Goal: Task Accomplishment & Management: Complete application form

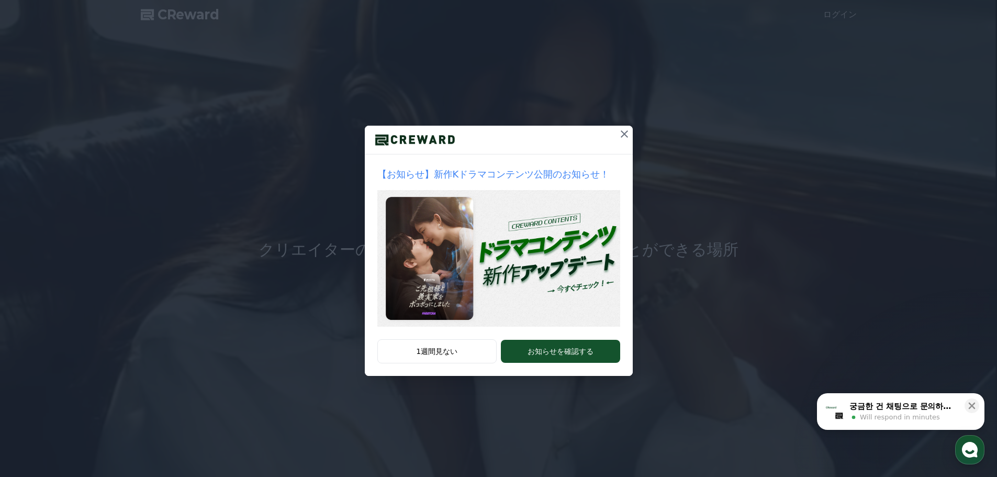
click at [627, 137] on icon at bounding box center [624, 134] width 13 height 13
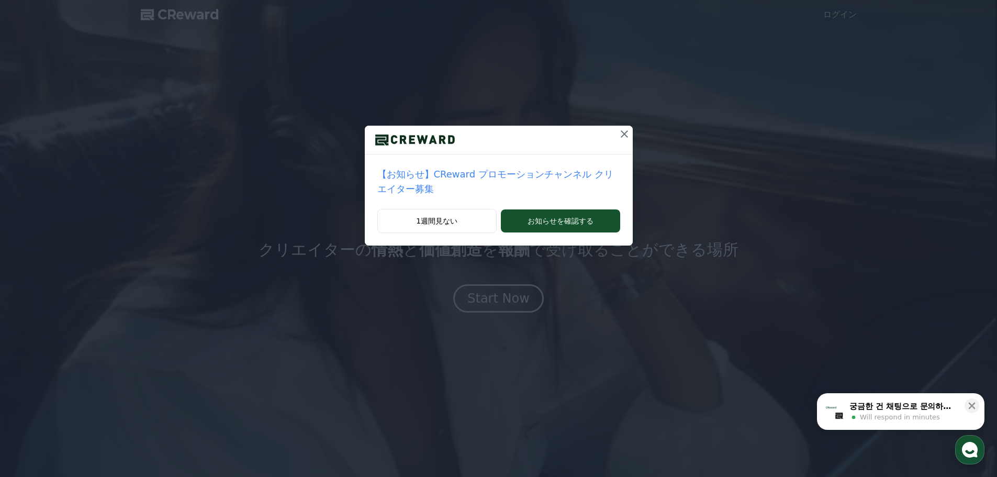
click at [621, 132] on icon at bounding box center [624, 133] width 7 height 7
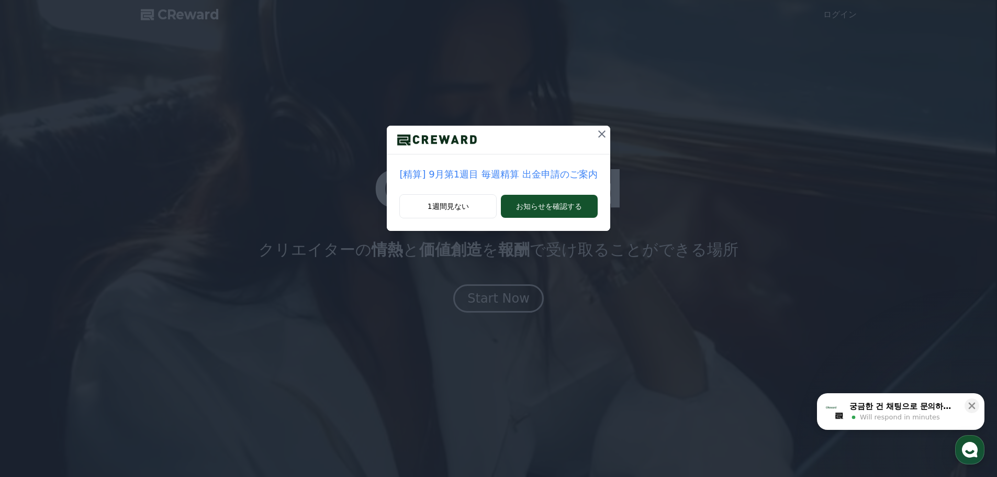
click at [598, 134] on icon at bounding box center [602, 134] width 13 height 13
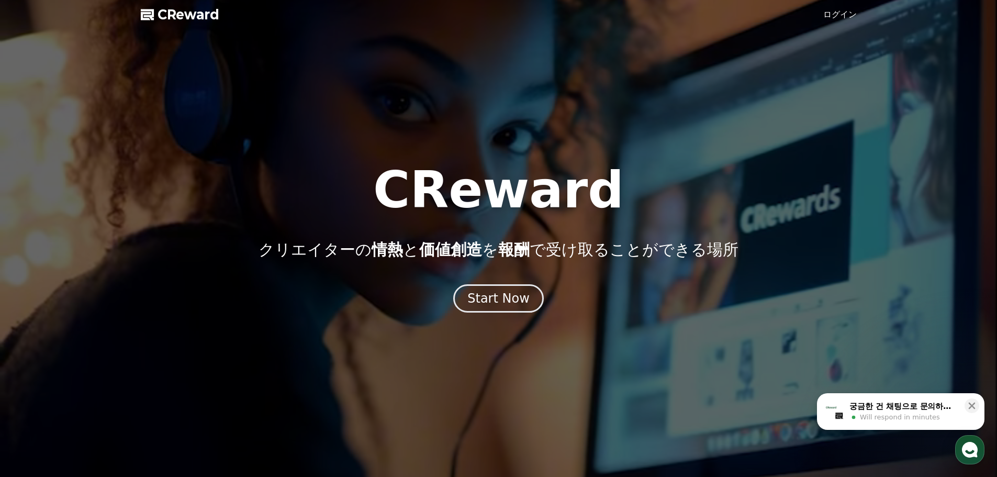
click at [844, 18] on link "ログイン" at bounding box center [841, 14] width 34 height 13
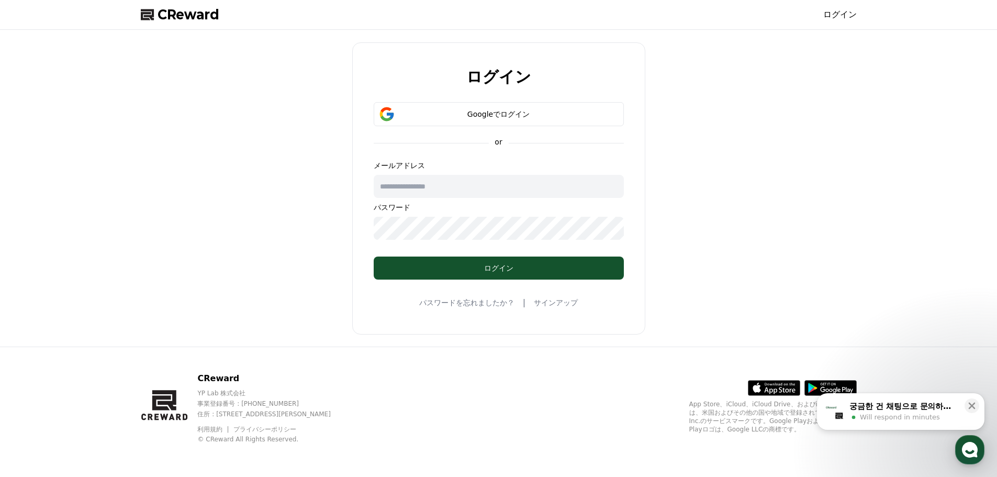
click at [485, 185] on input "text" at bounding box center [499, 186] width 250 height 23
type input "**"
drag, startPoint x: 484, startPoint y: 185, endPoint x: 220, endPoint y: 164, distance: 265.3
click at [220, 164] on div "ログイン Googleでログイン or メールアドレス ** パスワード ログイン パスワードを忘れましたか？ | サインアップ" at bounding box center [499, 188] width 725 height 308
click at [442, 101] on div "ログイン Googleでログイン or メールアドレス パスワード ログイン パスワードを忘れましたか？ | サインアップ" at bounding box center [498, 188] width 293 height 292
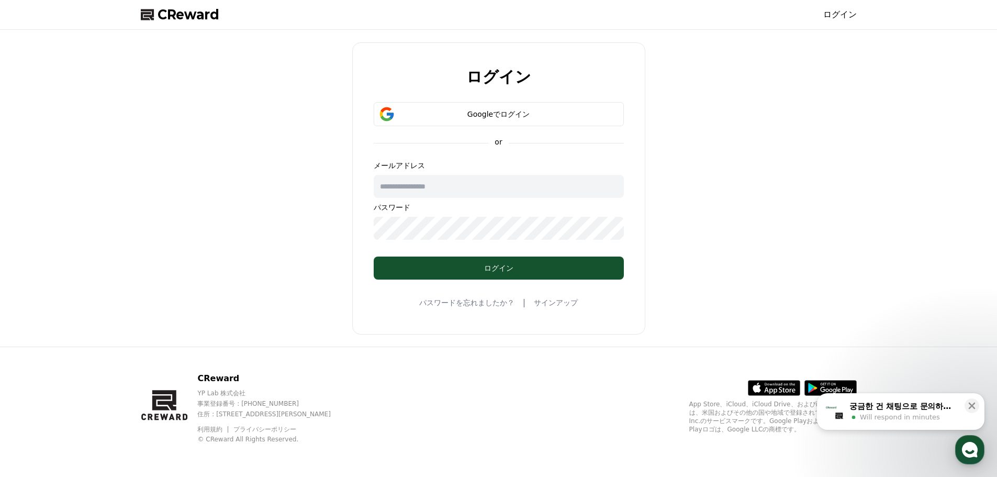
click at [425, 193] on input "text" at bounding box center [499, 186] width 250 height 23
type input "**********"
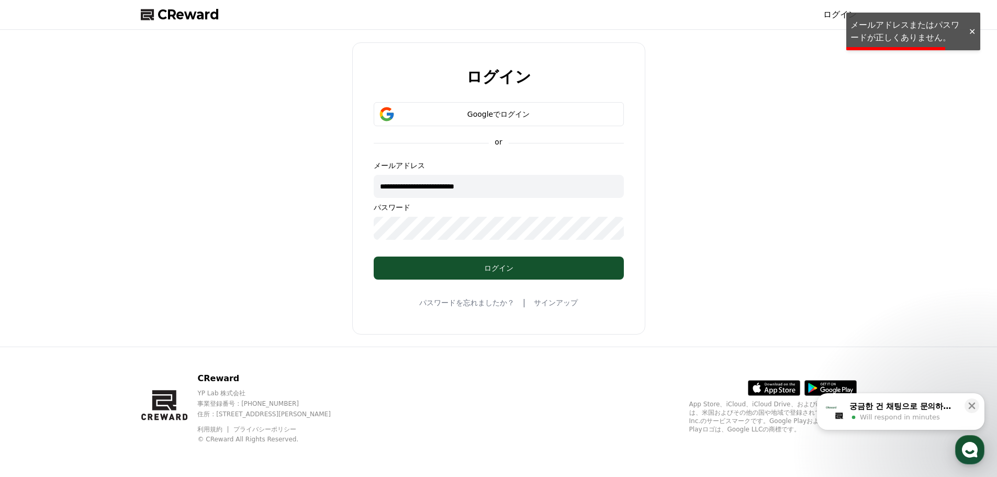
click at [975, 32] on div at bounding box center [972, 32] width 17 height 10
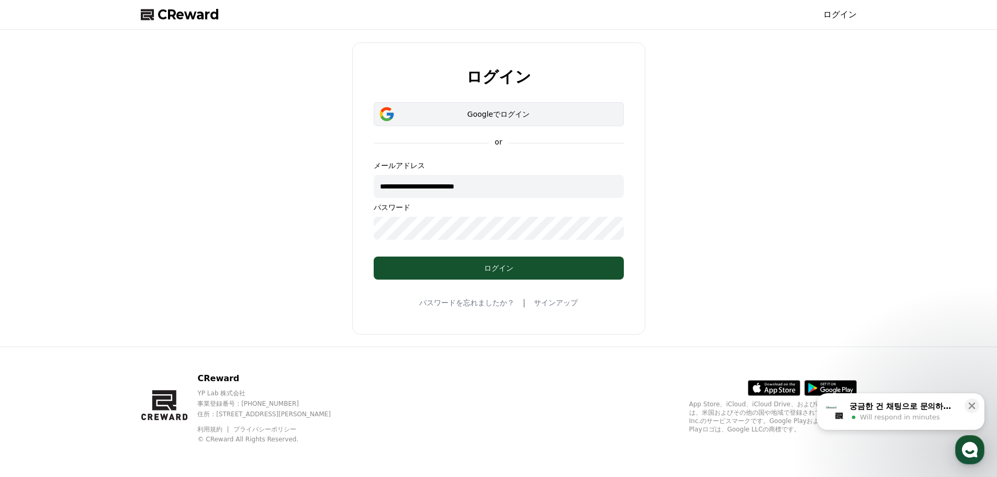
click at [425, 111] on div "Googleでログイン" at bounding box center [499, 114] width 220 height 10
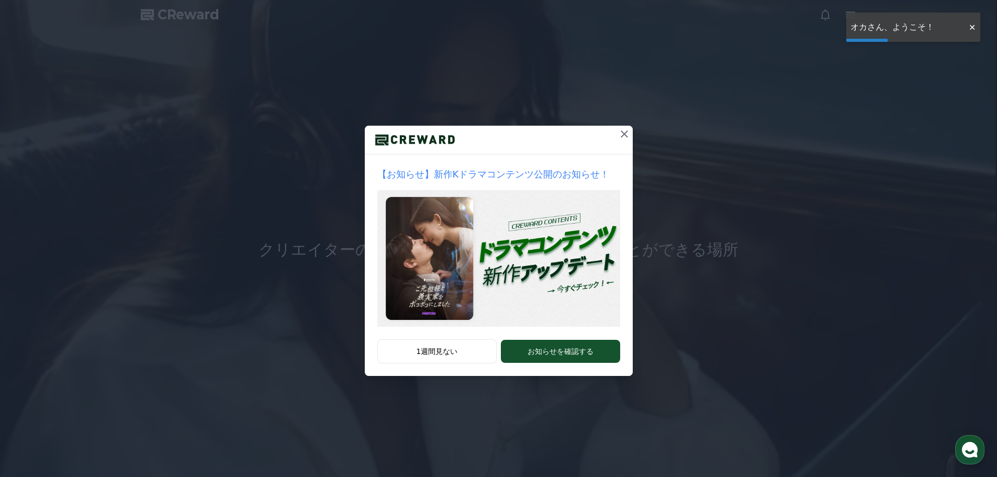
click at [626, 132] on icon at bounding box center [624, 134] width 13 height 13
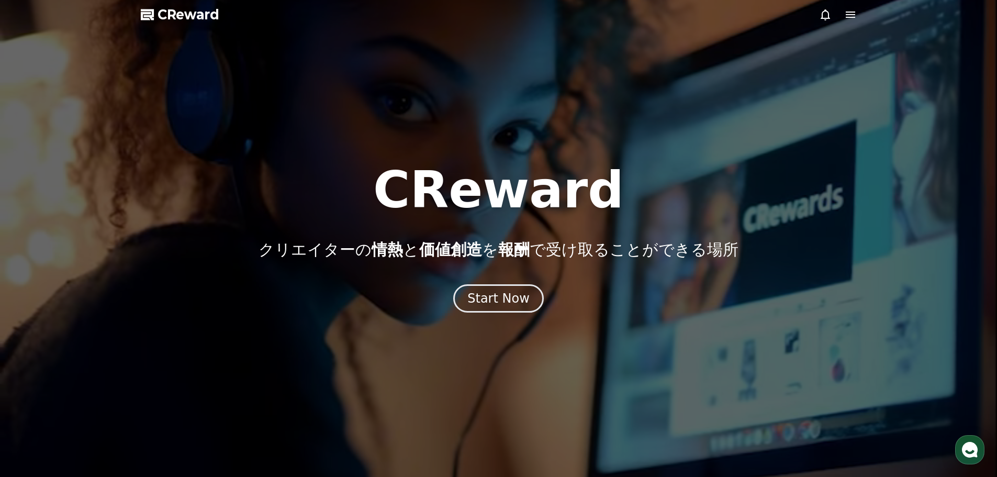
click at [185, 14] on span "CReward" at bounding box center [189, 14] width 62 height 17
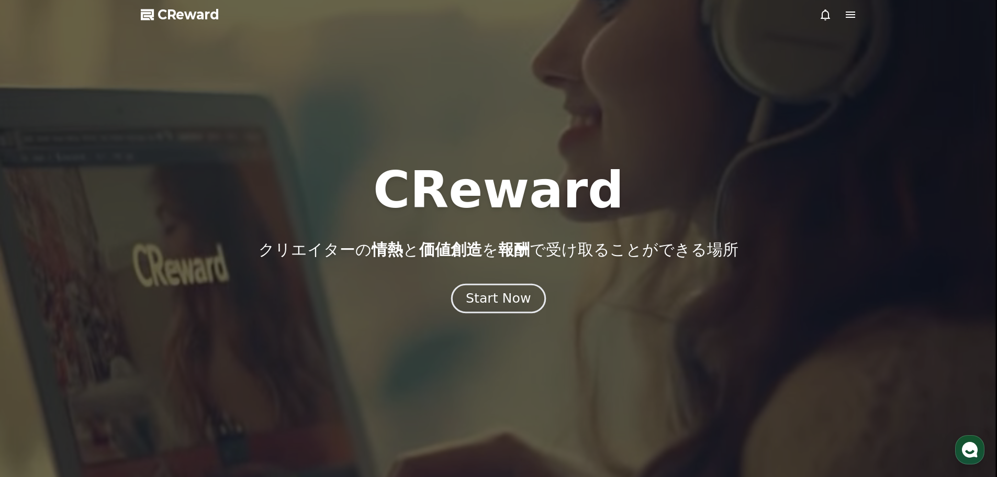
click at [485, 297] on div "Start Now" at bounding box center [498, 299] width 65 height 18
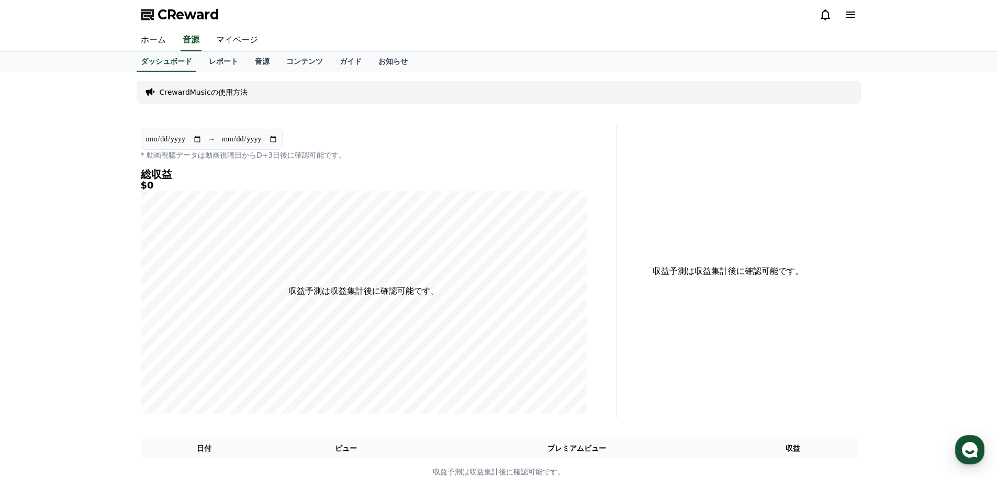
click at [154, 35] on link "ホーム" at bounding box center [153, 40] width 42 height 22
click at [213, 61] on link "レポート" at bounding box center [224, 62] width 46 height 20
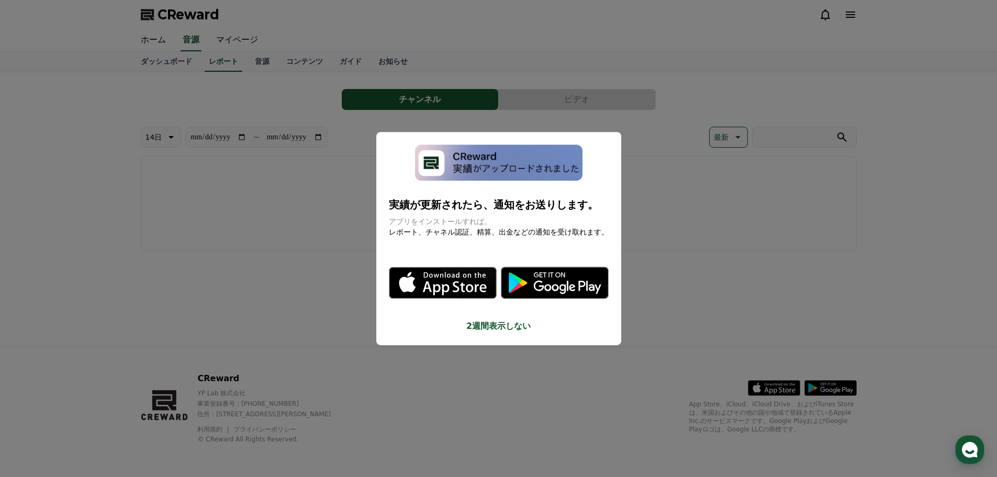
click at [241, 62] on button "close modal" at bounding box center [498, 238] width 997 height 477
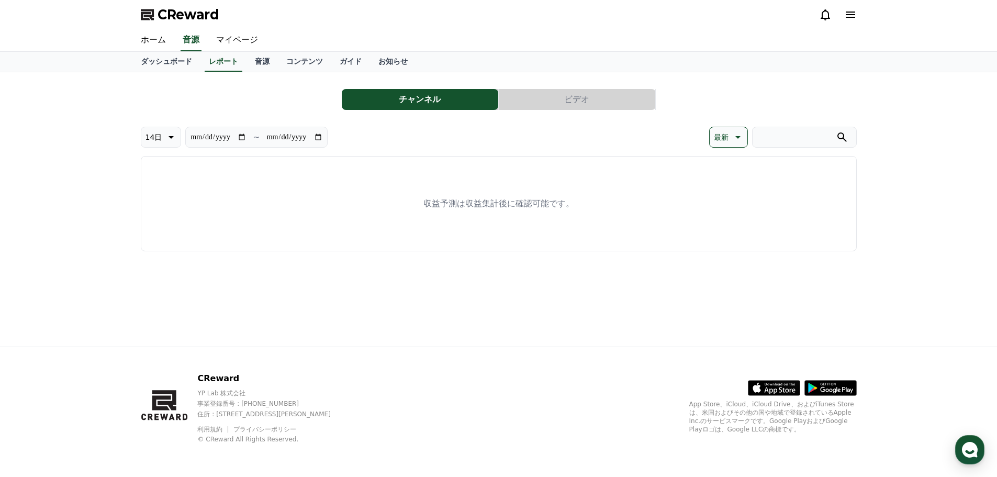
click at [584, 100] on button "ビデオ" at bounding box center [577, 99] width 157 height 21
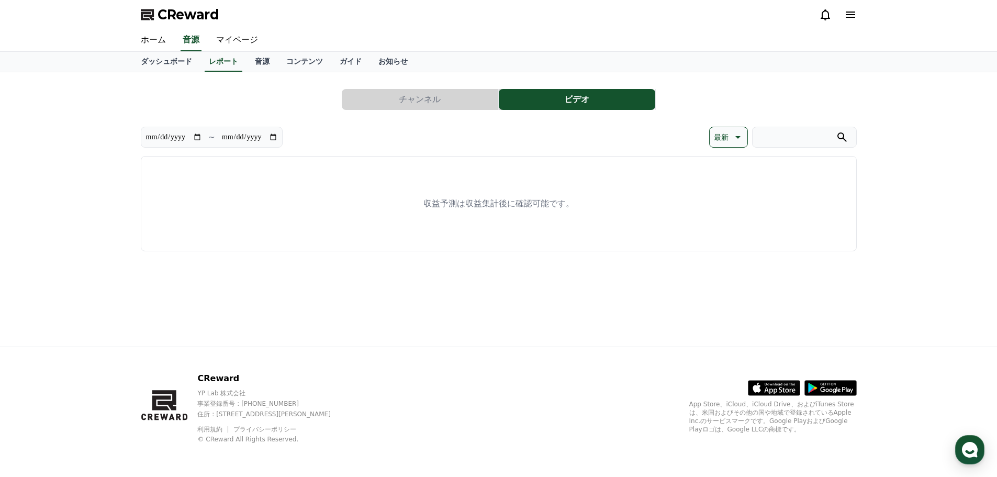
click at [428, 93] on button "チャンネル" at bounding box center [420, 99] width 157 height 21
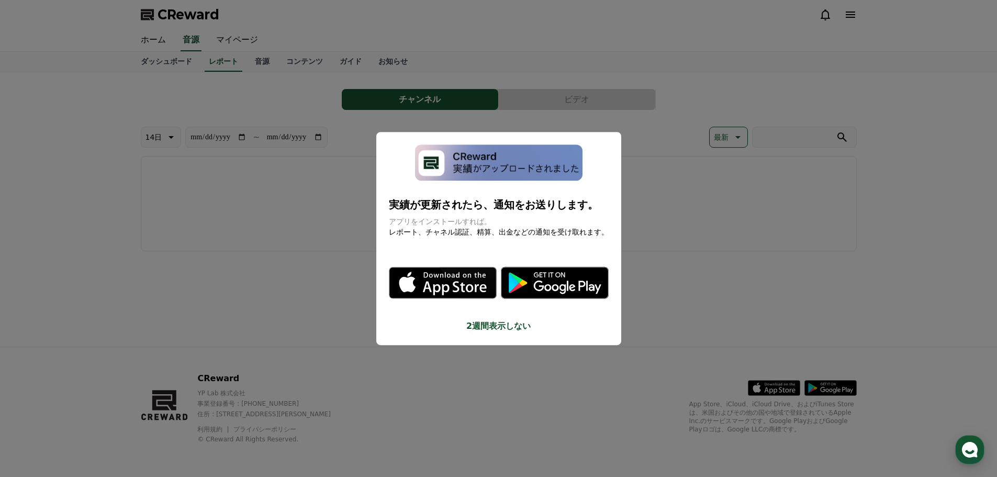
click at [244, 53] on button "close modal" at bounding box center [498, 238] width 997 height 477
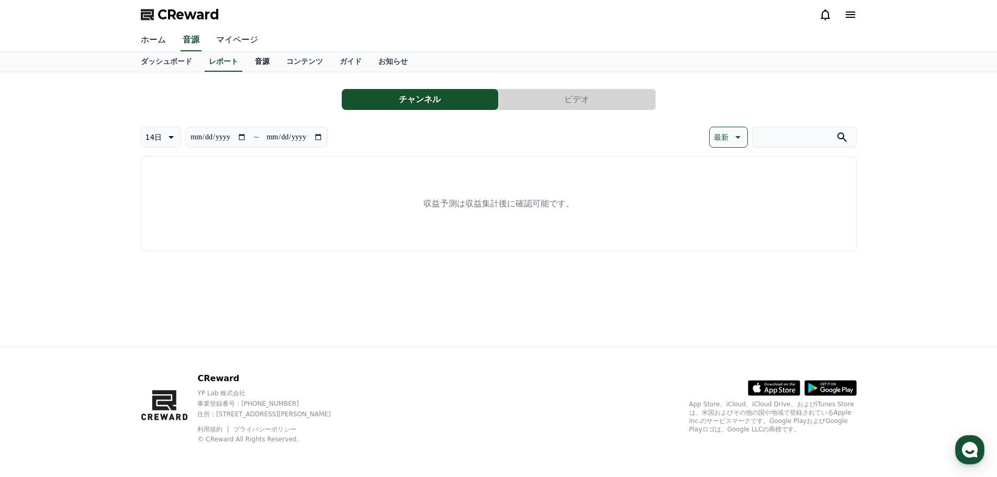
click at [247, 60] on link "音源" at bounding box center [262, 62] width 31 height 20
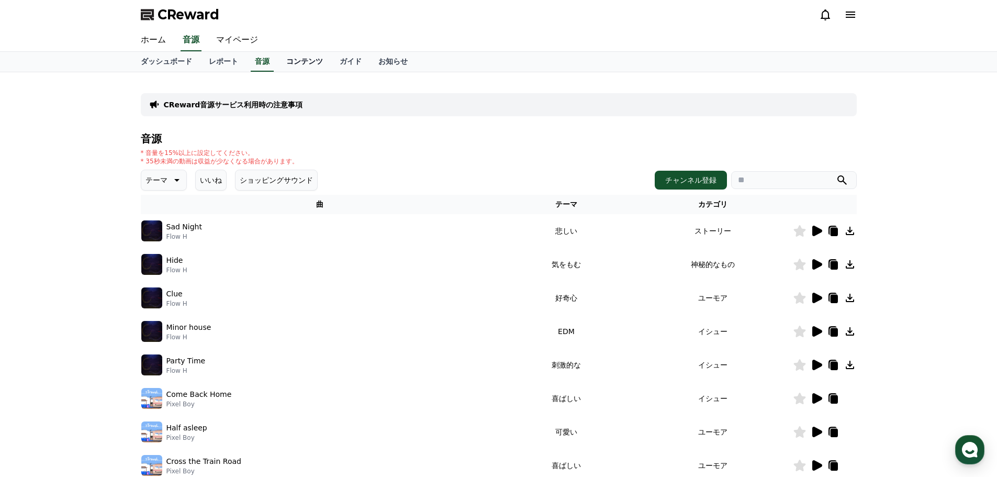
click at [284, 59] on link "コンテンツ" at bounding box center [304, 62] width 53 height 20
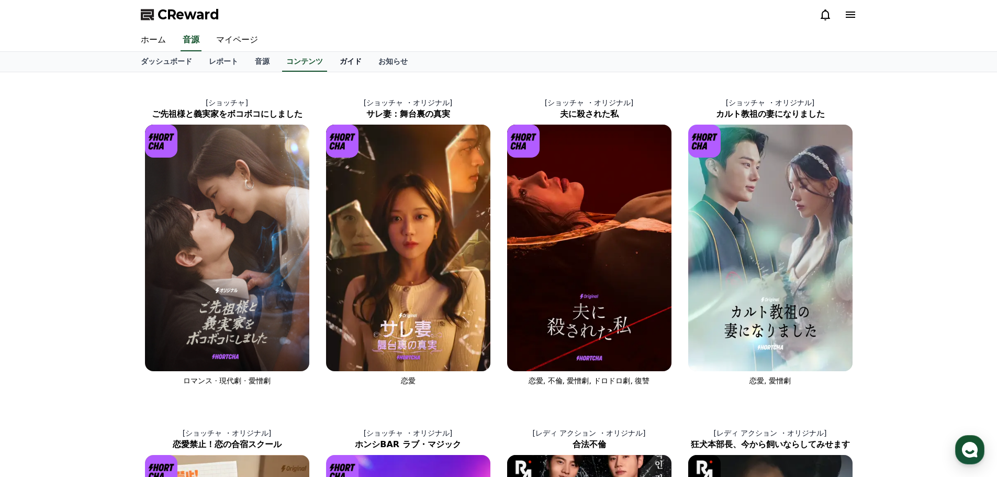
click at [331, 61] on link "ガイド" at bounding box center [350, 62] width 39 height 20
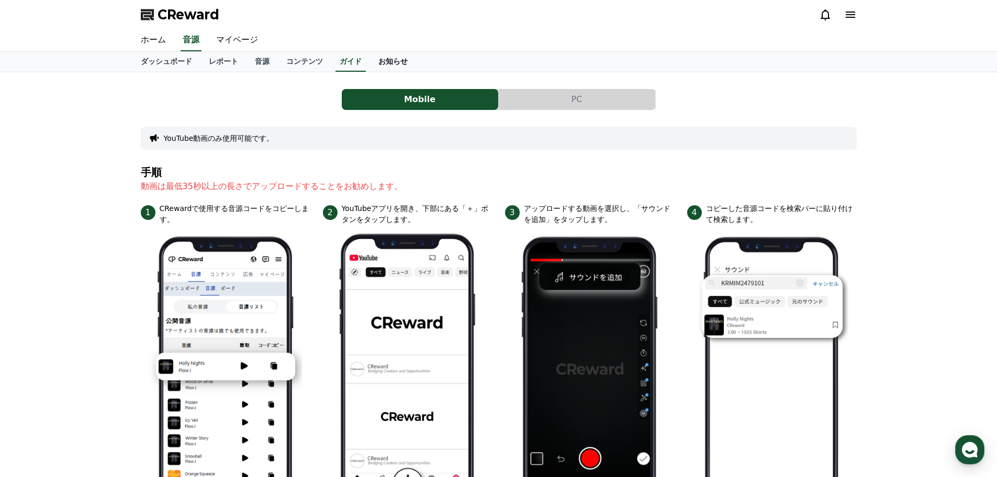
click at [370, 55] on link "お知らせ" at bounding box center [393, 62] width 46 height 20
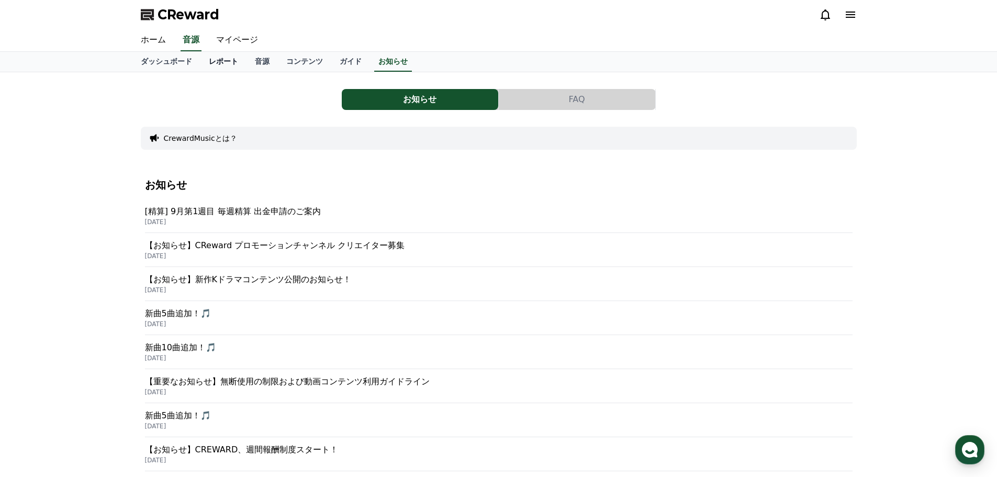
click at [201, 55] on link "レポート" at bounding box center [224, 62] width 46 height 20
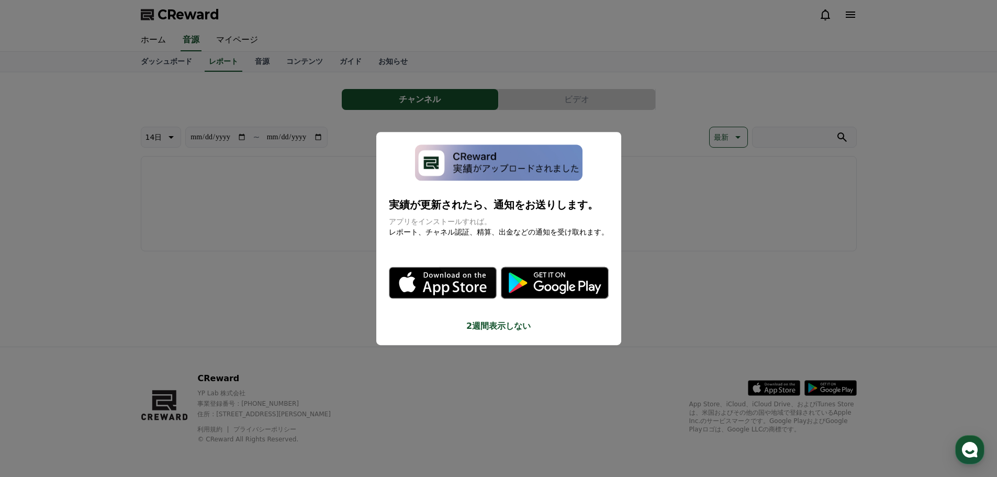
drag, startPoint x: 323, startPoint y: 313, endPoint x: 315, endPoint y: 293, distance: 21.6
click at [323, 313] on button "close modal" at bounding box center [498, 238] width 997 height 477
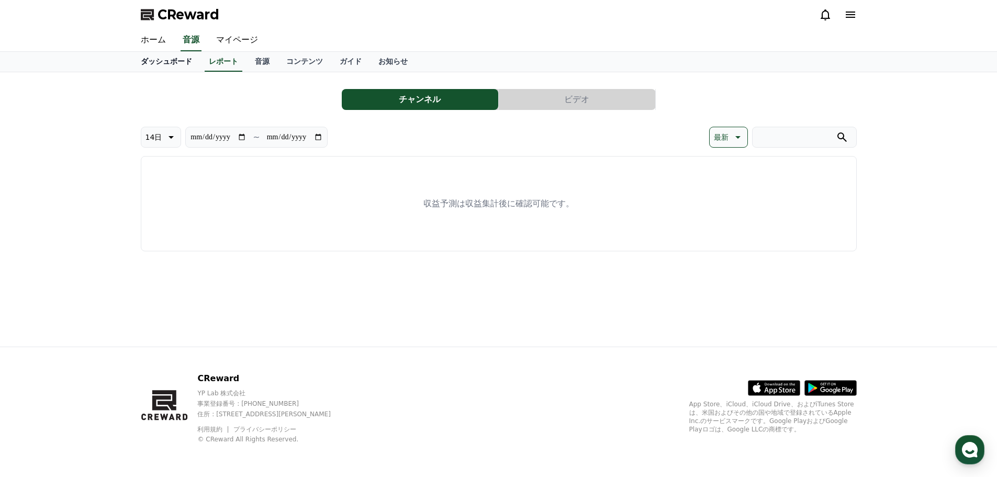
click at [168, 66] on link "ダッシュボード" at bounding box center [166, 62] width 68 height 20
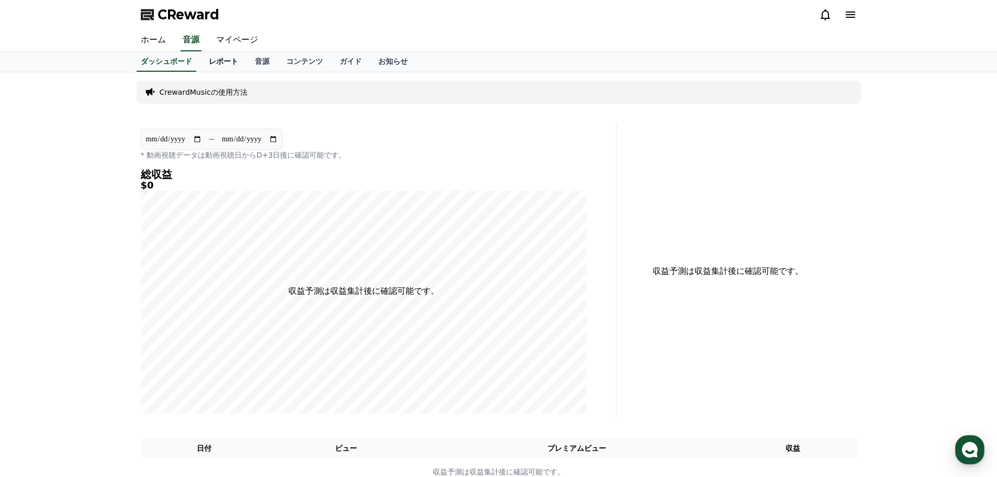
click at [210, 64] on link "レポート" at bounding box center [224, 62] width 46 height 20
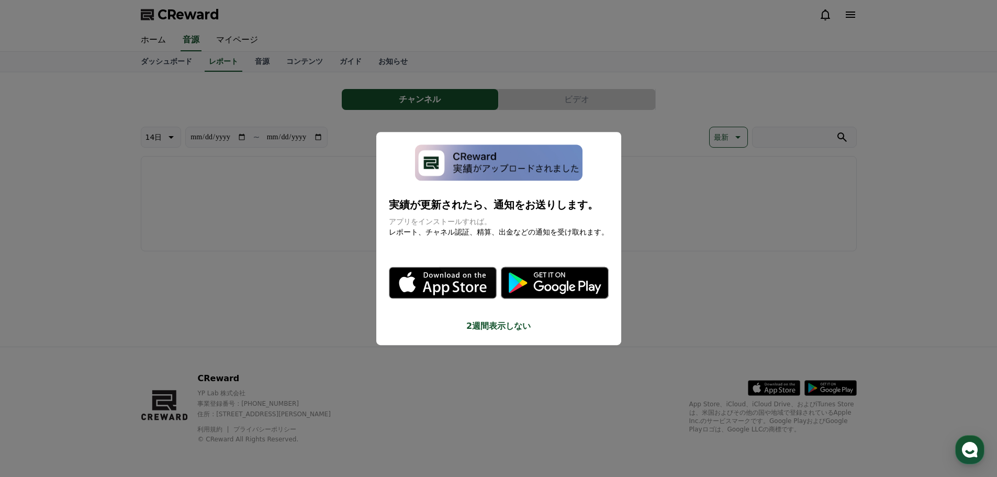
click at [244, 57] on button "close modal" at bounding box center [498, 238] width 997 height 477
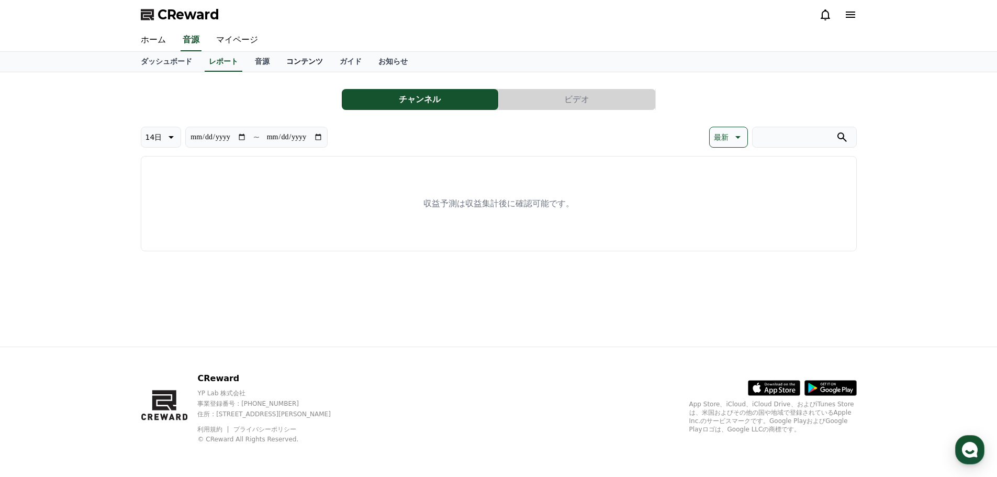
click at [285, 63] on link "コンテンツ" at bounding box center [304, 62] width 53 height 20
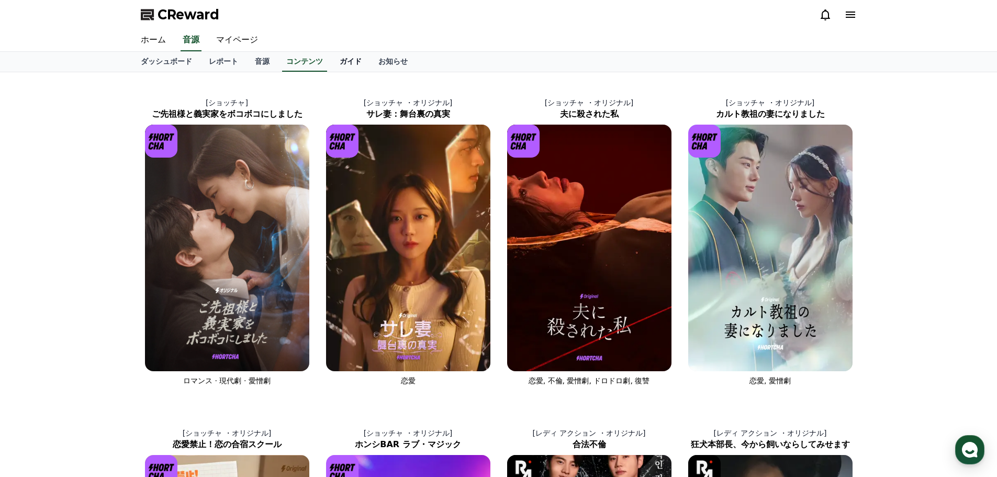
click at [331, 62] on link "ガイド" at bounding box center [350, 62] width 39 height 20
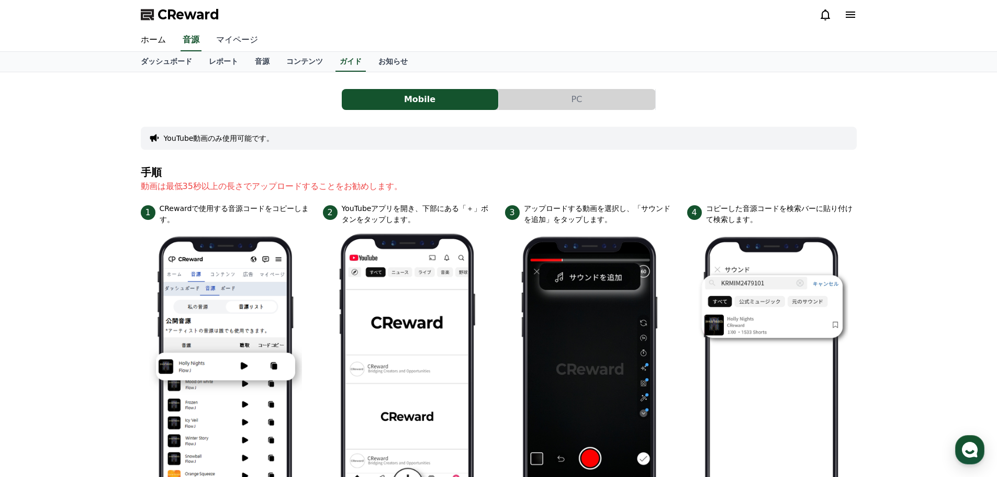
click at [231, 31] on link "マイページ" at bounding box center [237, 40] width 59 height 22
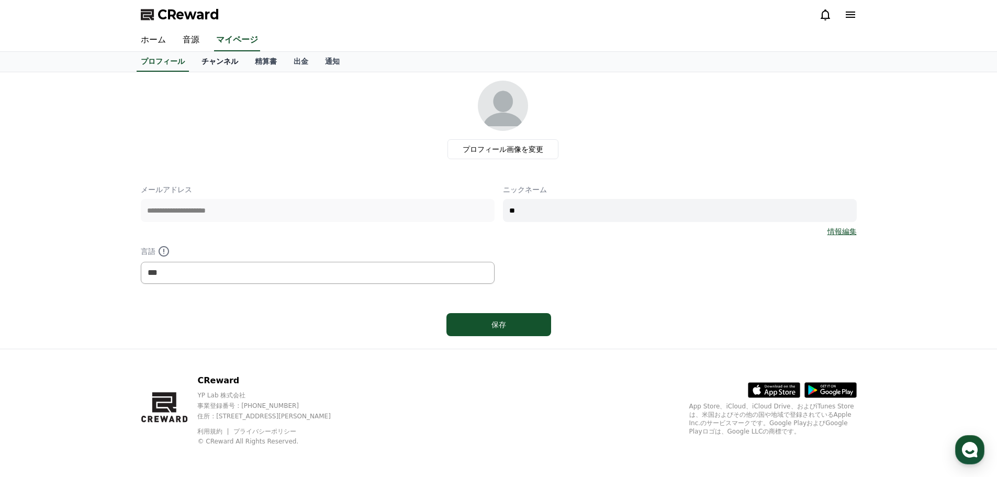
click at [207, 58] on link "チャンネル" at bounding box center [219, 62] width 53 height 20
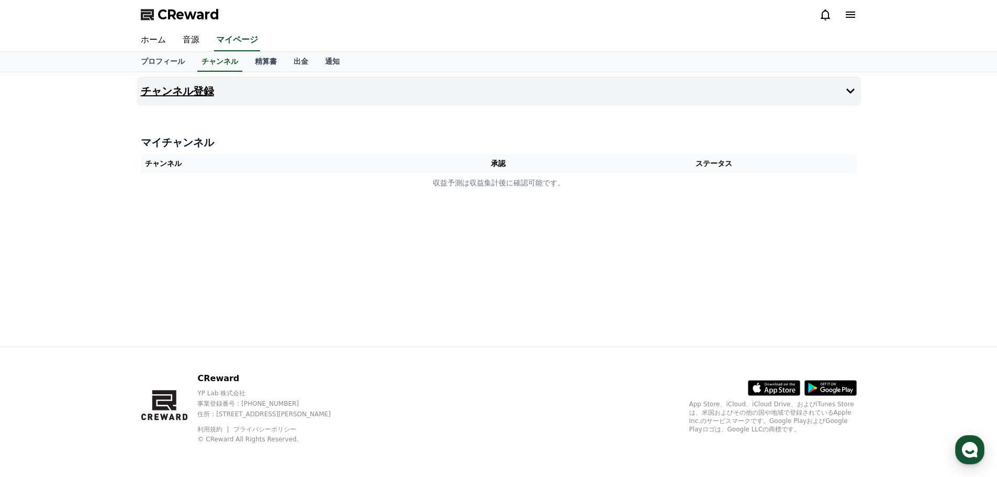
click at [194, 87] on h4 "チャンネル登録" at bounding box center [177, 91] width 73 height 12
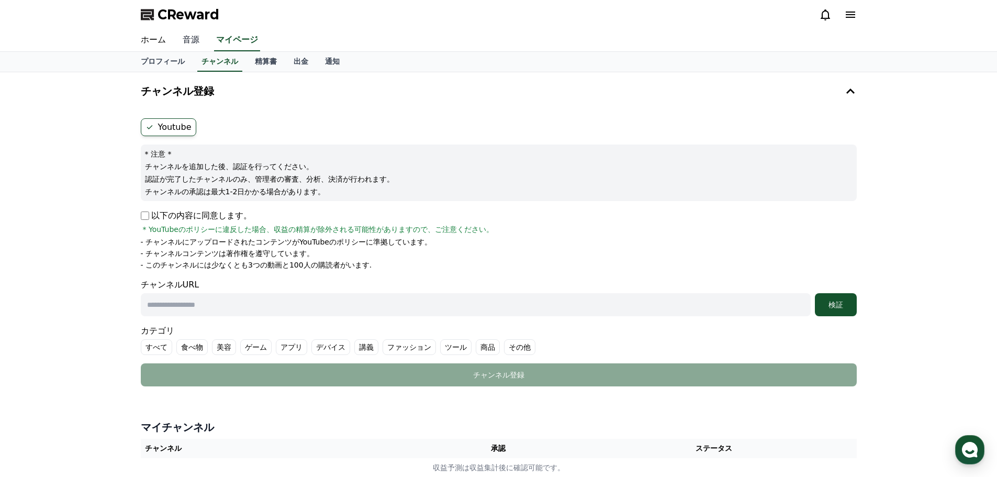
click at [189, 35] on link "音源" at bounding box center [191, 40] width 34 height 22
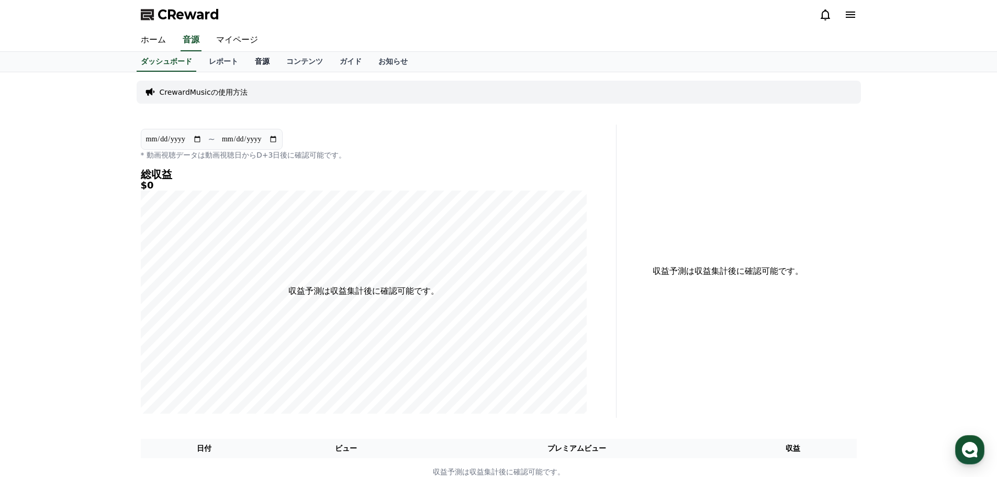
click at [247, 54] on link "音源" at bounding box center [262, 62] width 31 height 20
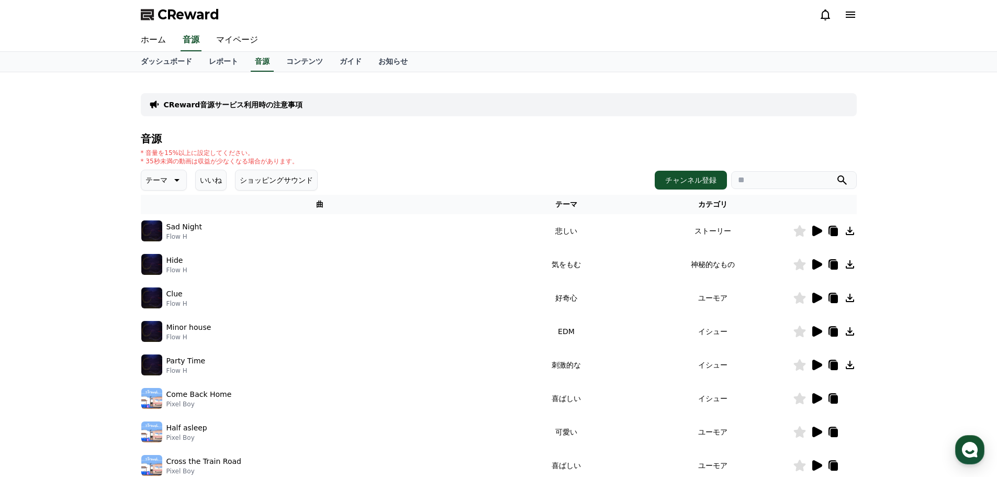
click at [790, 184] on input "search" at bounding box center [794, 180] width 126 height 18
type input "*"
click at [836, 174] on button "submit" at bounding box center [842, 180] width 13 height 13
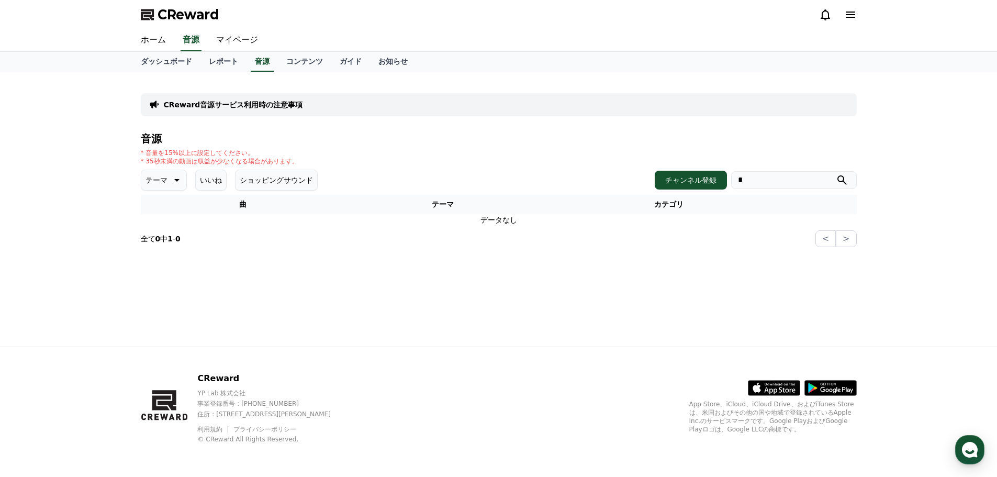
drag, startPoint x: 793, startPoint y: 181, endPoint x: 651, endPoint y: 155, distance: 144.3
click at [674, 157] on div "音源 * 音量を15%以上に設定してください。 * 35秒未満の動画は収益が少なくなる場合があります。 テーマ いいね ショッピングサウンド チャンネル登録 …" at bounding box center [499, 190] width 716 height 114
click at [585, 152] on div "* 音量を15%以上に設定してください。 * 35秒未満の動画は収益が少なくなる場合があります。" at bounding box center [499, 157] width 716 height 17
click at [687, 181] on button "チャンネル登録" at bounding box center [691, 180] width 72 height 19
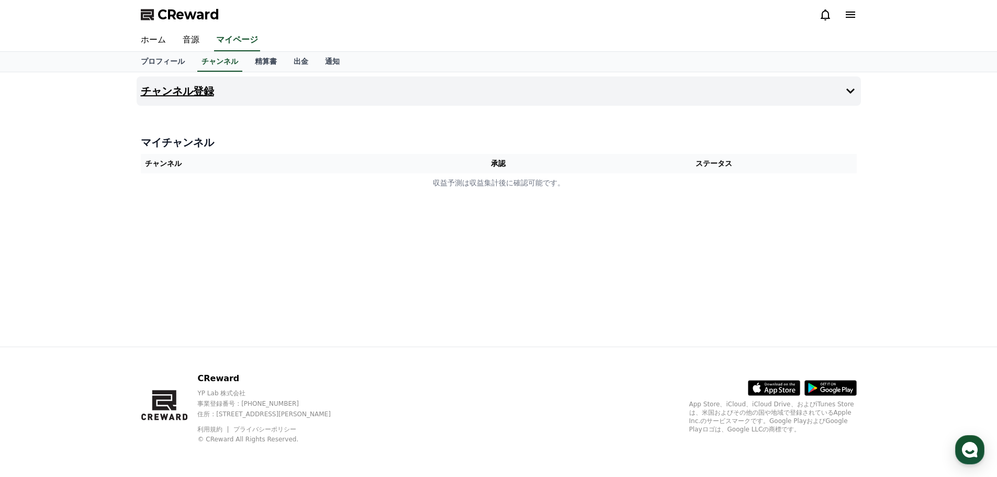
click at [203, 94] on button "チャンネル登録" at bounding box center [499, 90] width 725 height 29
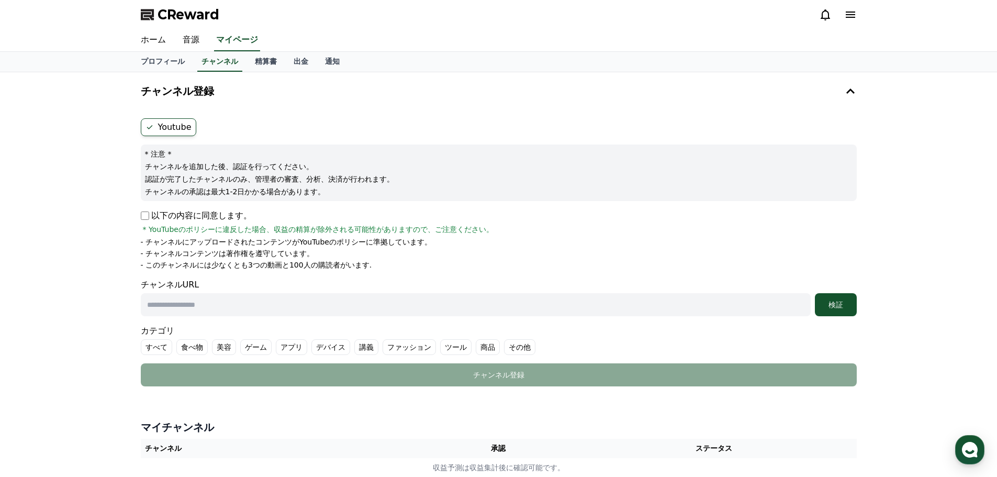
click at [173, 120] on label "Youtube" at bounding box center [169, 127] width 56 height 18
click at [201, 306] on input "text" at bounding box center [476, 304] width 670 height 23
paste input "**********"
type input "**********"
click at [822, 307] on div "検証" at bounding box center [836, 305] width 34 height 10
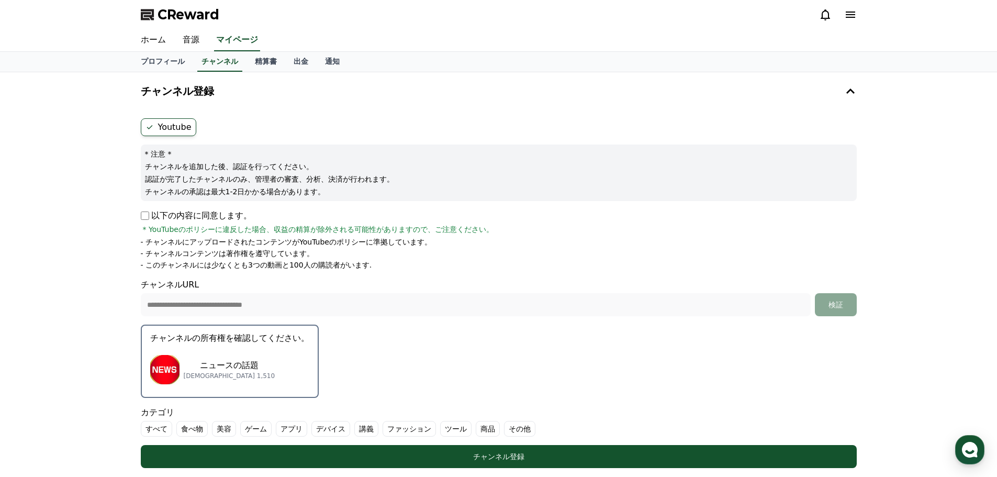
click at [216, 354] on div "ニュースの話題 サブスクライバー 1,510" at bounding box center [229, 370] width 159 height 42
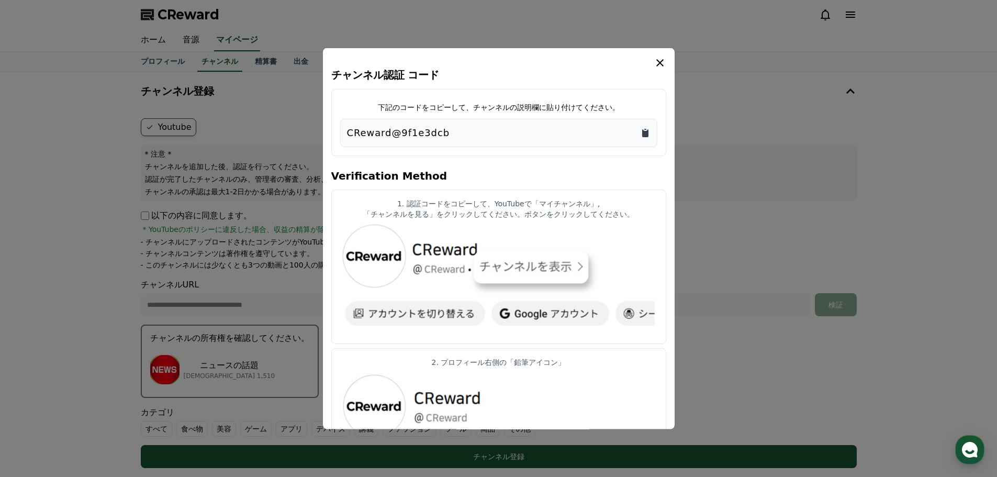
click at [644, 130] on icon "Copy to clipboard" at bounding box center [645, 133] width 6 height 8
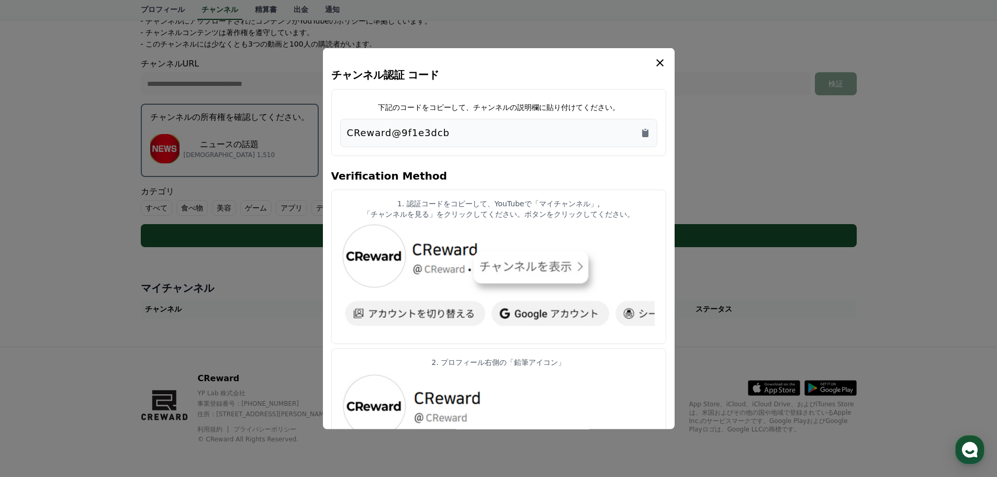
click at [661, 64] on icon "modal" at bounding box center [660, 62] width 7 height 7
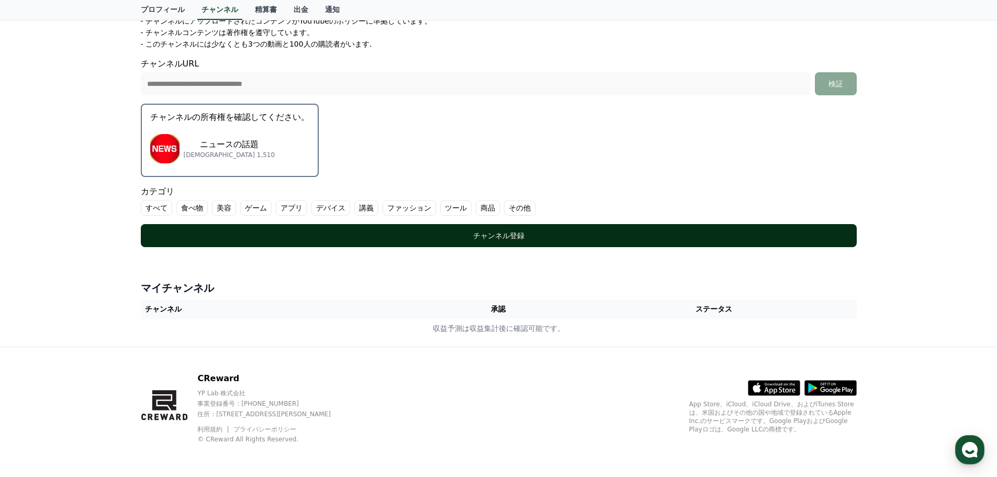
click at [528, 237] on div "チャンネル登録" at bounding box center [499, 235] width 674 height 10
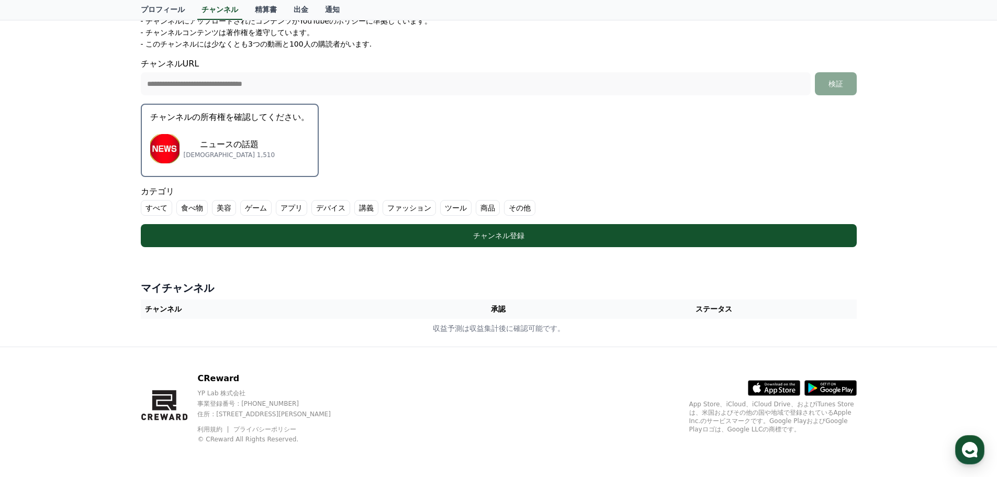
click at [504, 208] on label "その他" at bounding box center [519, 208] width 31 height 16
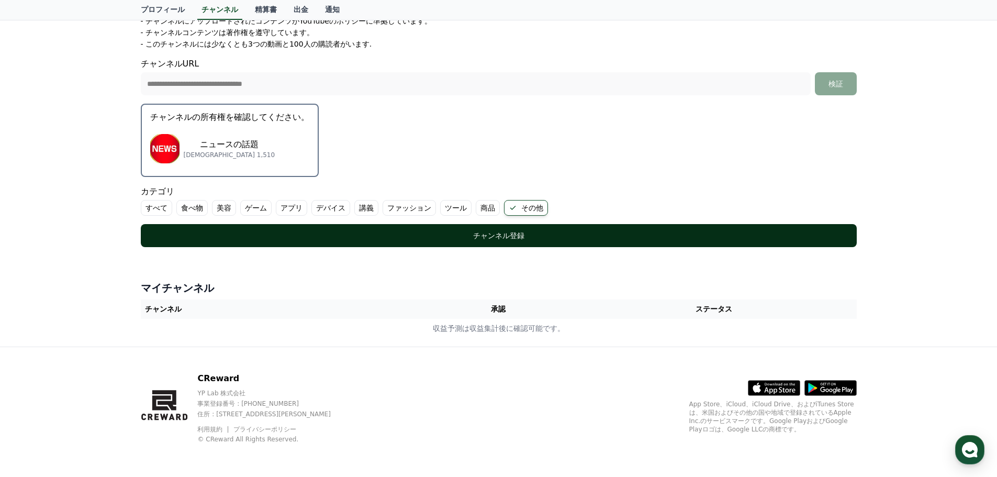
click at [474, 233] on div "チャンネル登録" at bounding box center [499, 235] width 674 height 10
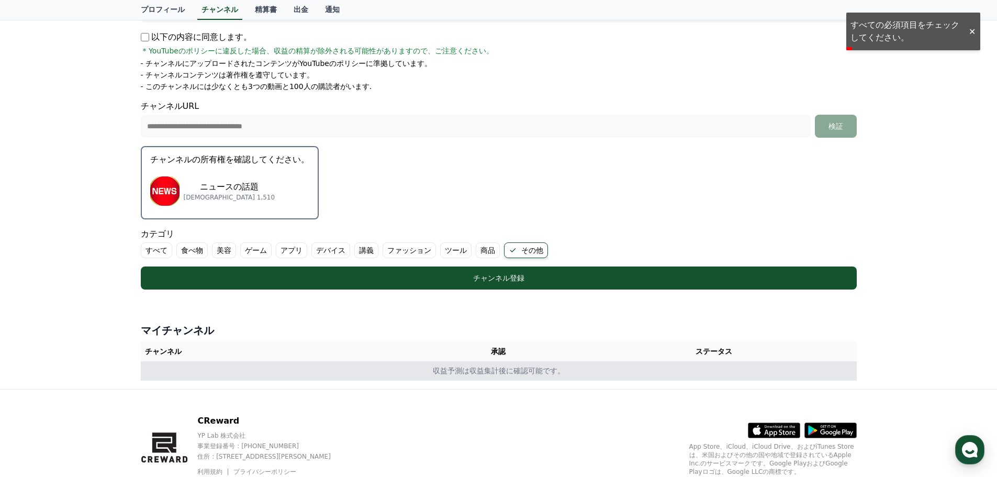
scroll to position [221, 0]
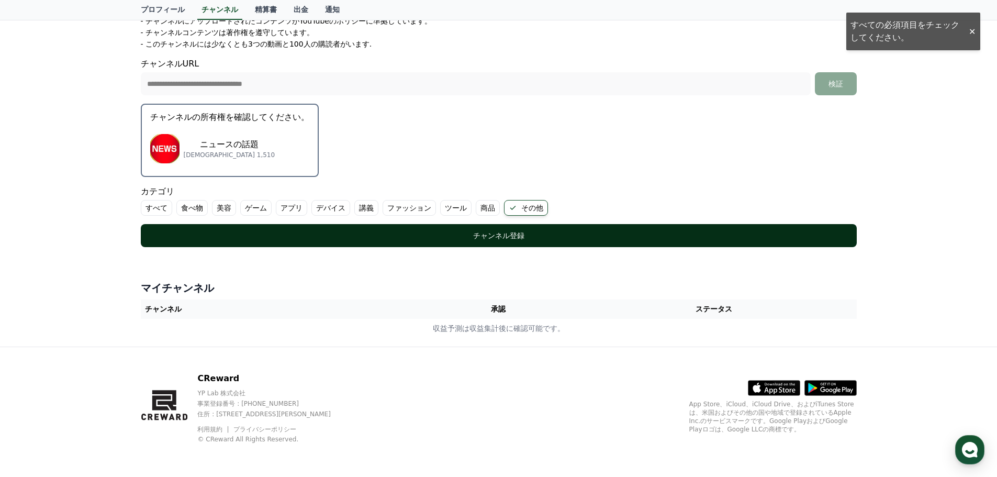
click at [522, 235] on div "チャンネル登録" at bounding box center [499, 235] width 674 height 10
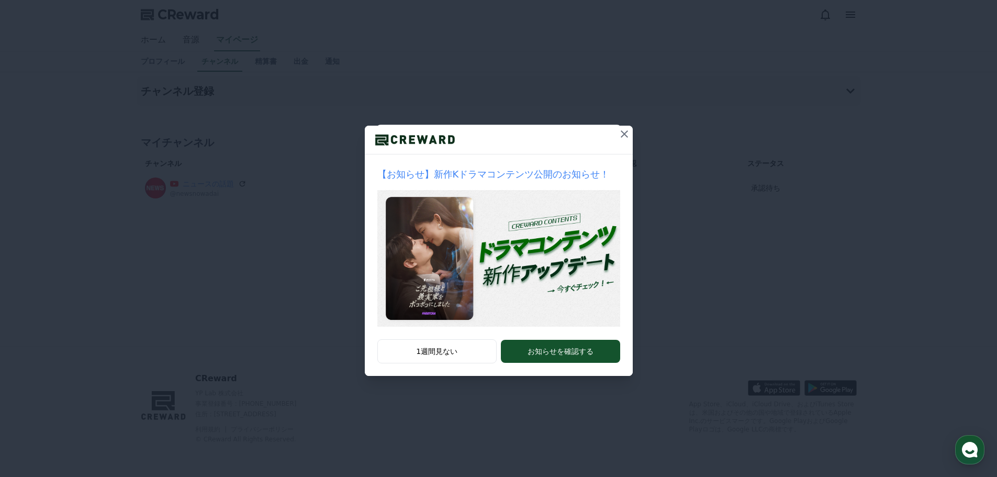
click at [625, 134] on icon at bounding box center [624, 133] width 7 height 7
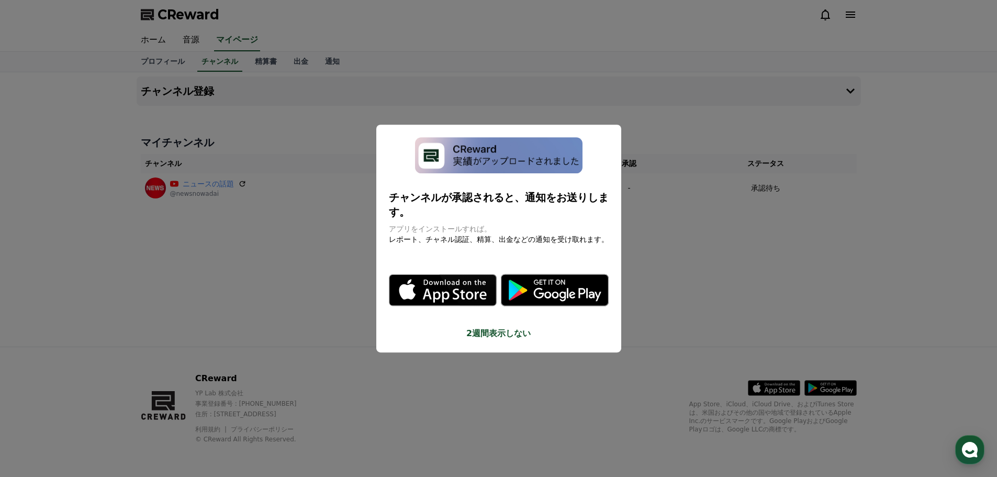
click at [625, 134] on button "close modal" at bounding box center [498, 238] width 997 height 477
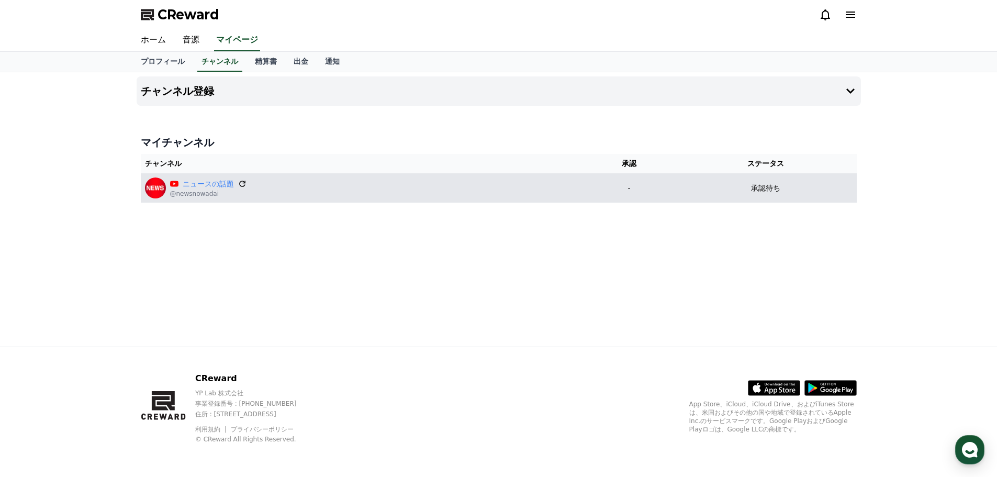
click at [238, 182] on icon at bounding box center [242, 183] width 9 height 9
